Goal: Task Accomplishment & Management: Manage account settings

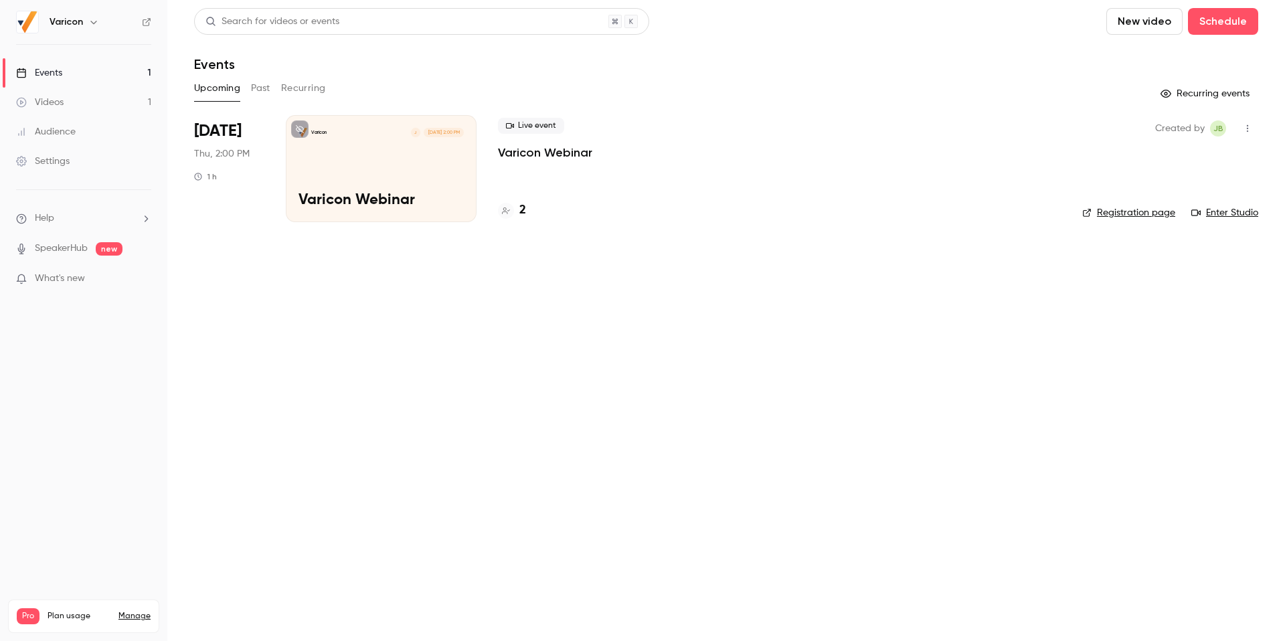
click at [521, 210] on h4 "2" at bounding box center [522, 210] width 7 height 18
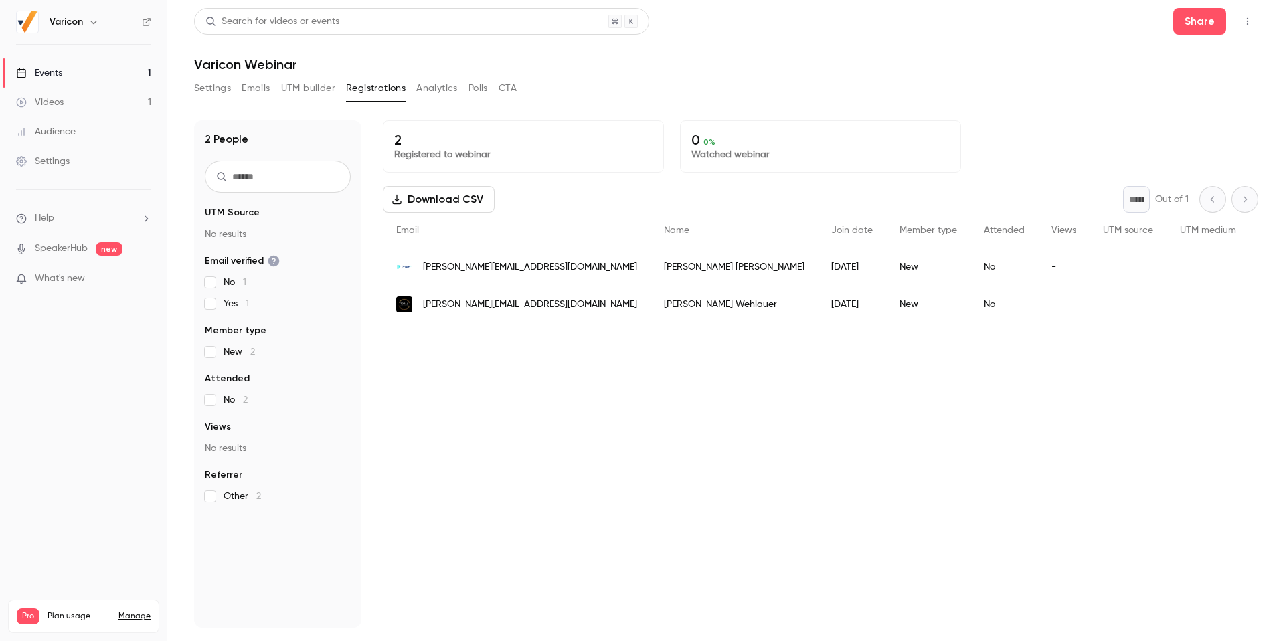
click at [501, 269] on span "[PERSON_NAME][EMAIL_ADDRESS][DOMAIN_NAME]" at bounding box center [530, 267] width 214 height 14
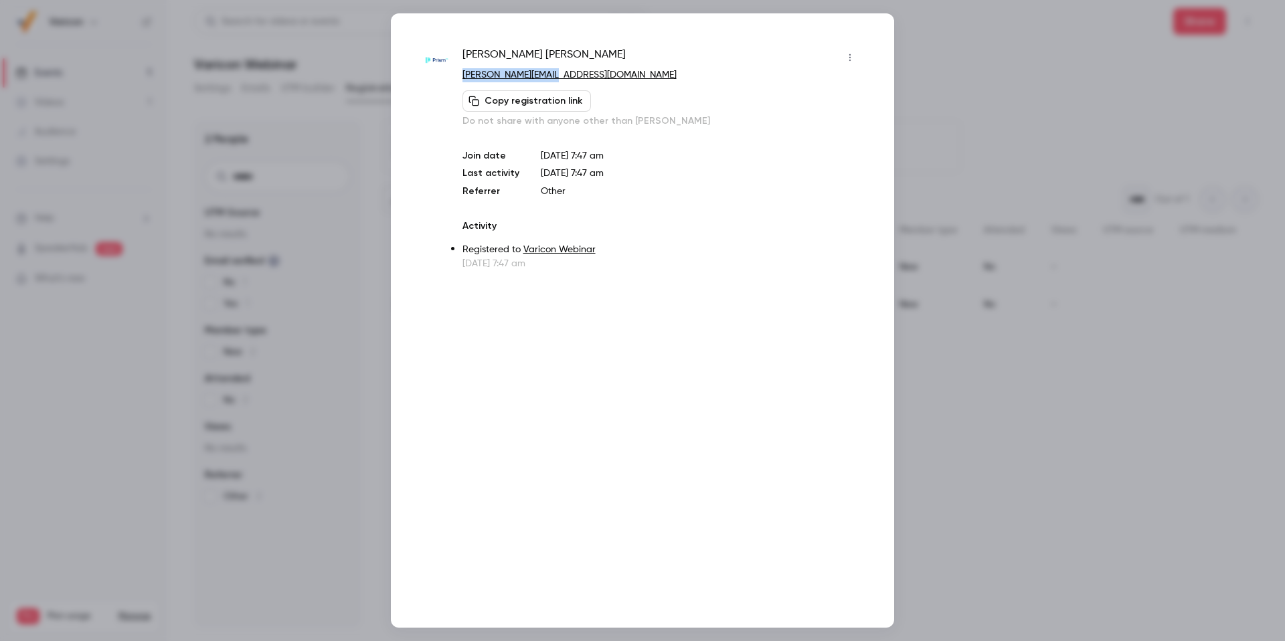
drag, startPoint x: 558, startPoint y: 74, endPoint x: 459, endPoint y: 76, distance: 99.1
click at [459, 76] on div "[PERSON_NAME] [PERSON_NAME][EMAIL_ADDRESS][DOMAIN_NAME] Copy registration link …" at bounding box center [642, 159] width 436 height 224
copy link "[PERSON_NAME][EMAIL_ADDRESS][DOMAIN_NAME]"
click at [964, 89] on div at bounding box center [642, 320] width 1285 height 641
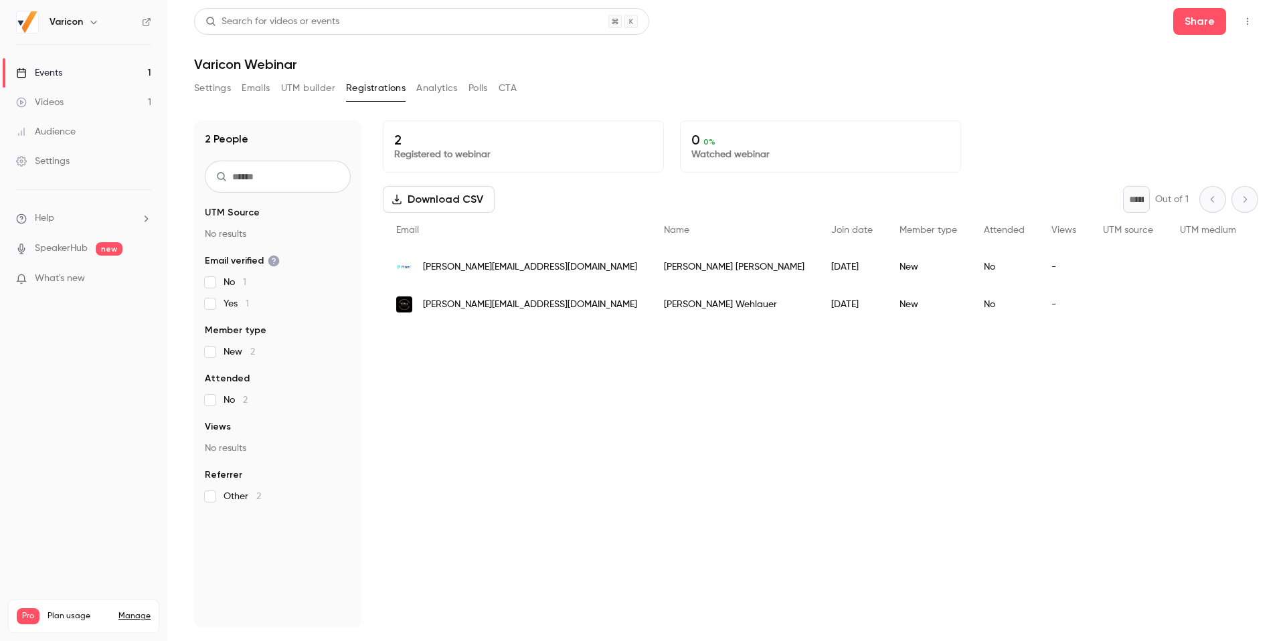
click at [651, 307] on div "[PERSON_NAME]" at bounding box center [734, 304] width 167 height 37
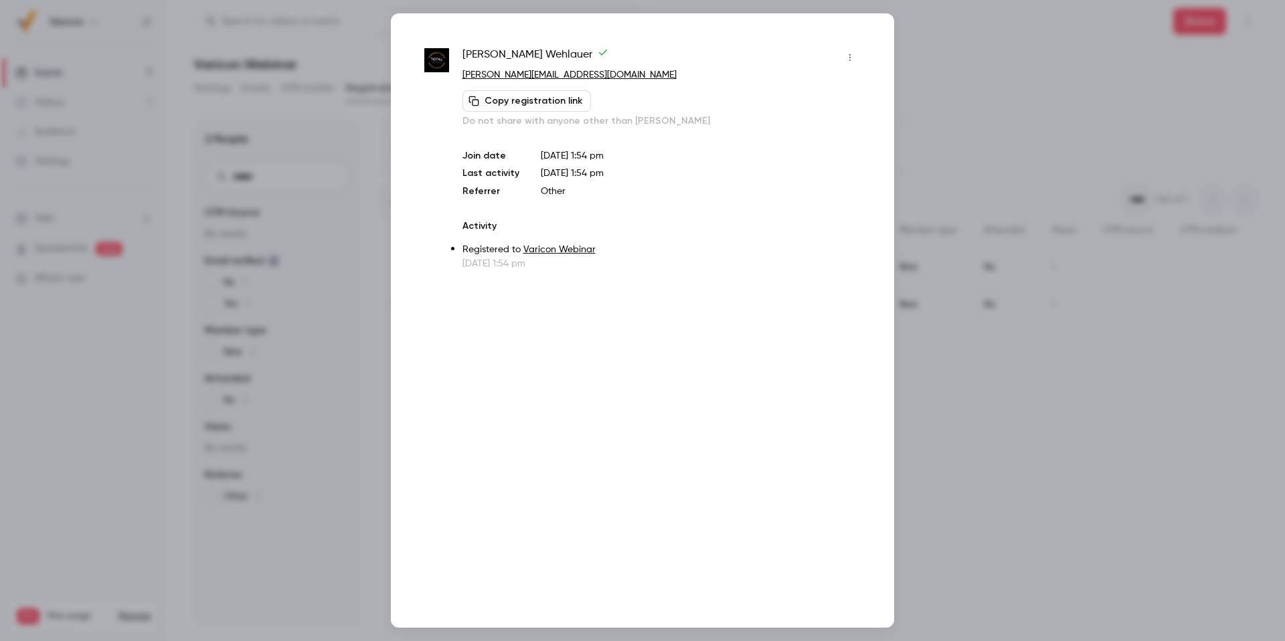
click at [634, 78] on p "[PERSON_NAME][EMAIL_ADDRESS][DOMAIN_NAME]" at bounding box center [662, 75] width 398 height 14
drag, startPoint x: 635, startPoint y: 76, endPoint x: 461, endPoint y: 76, distance: 174.0
click at [461, 76] on div "[PERSON_NAME] [PERSON_NAME][EMAIL_ADDRESS][DOMAIN_NAME] Copy registration link …" at bounding box center [642, 159] width 436 height 224
copy link "[PERSON_NAME][EMAIL_ADDRESS][DOMAIN_NAME]"
drag, startPoint x: 629, startPoint y: 76, endPoint x: 461, endPoint y: 79, distance: 168.7
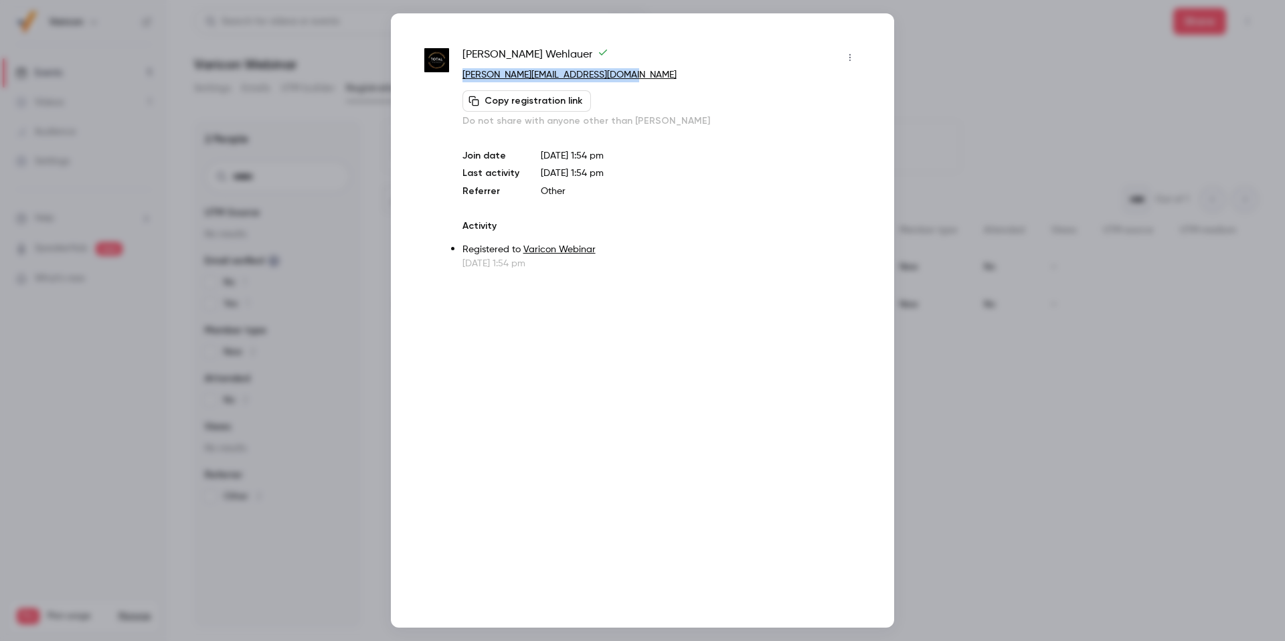
click at [461, 79] on div "[PERSON_NAME] [PERSON_NAME][EMAIL_ADDRESS][DOMAIN_NAME] Copy registration link …" at bounding box center [642, 159] width 436 height 224
copy link "[PERSON_NAME][EMAIL_ADDRESS][DOMAIN_NAME]"
